Goal: Task Accomplishment & Management: Manage account settings

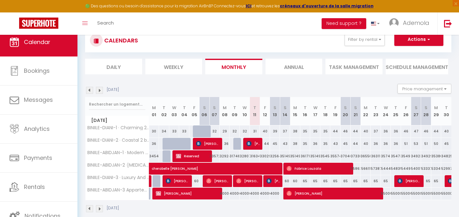
scroll to position [35, 0]
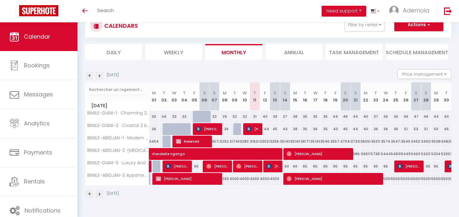
scroll to position [22, 0]
click at [301, 155] on span "[PERSON_NAME]" at bounding box center [319, 154] width 65 height 12
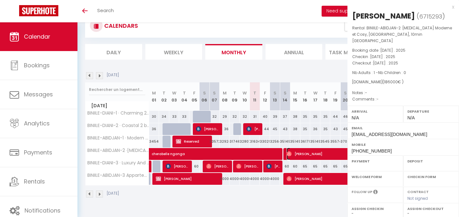
select select "OK"
select select "0"
select select "1"
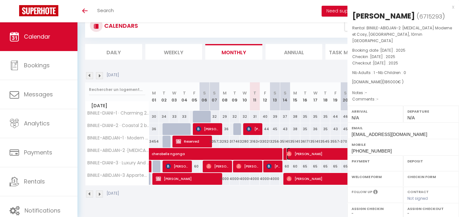
select select
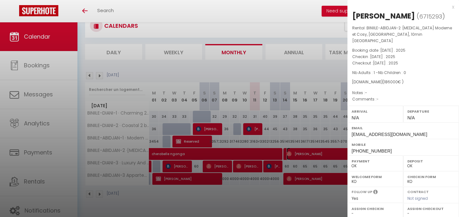
select select "32469"
click at [302, 182] on div at bounding box center [229, 108] width 459 height 217
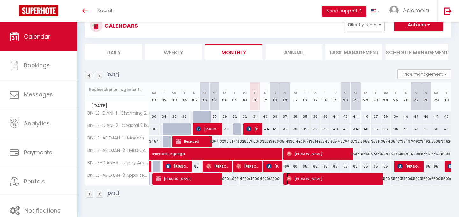
click at [303, 182] on span "[PERSON_NAME]" at bounding box center [334, 179] width 95 height 12
select select
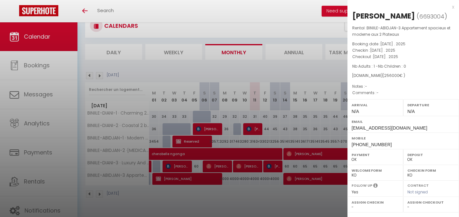
click at [304, 197] on div at bounding box center [229, 108] width 459 height 217
